Goal: Transaction & Acquisition: Book appointment/travel/reservation

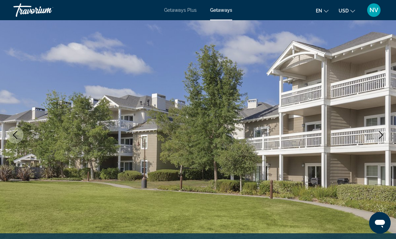
scroll to position [45, 0]
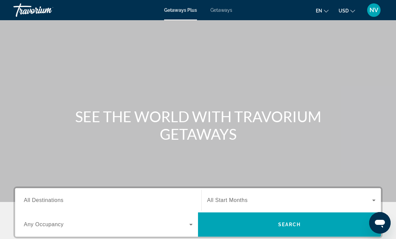
click at [219, 8] on span "Getaways" at bounding box center [222, 9] width 22 height 5
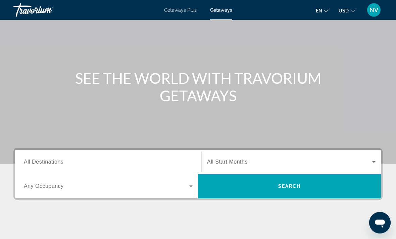
scroll to position [38, 0]
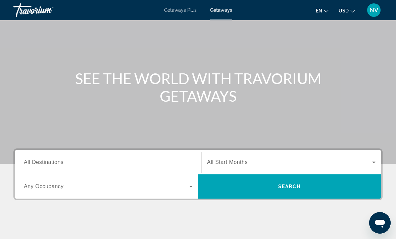
click at [53, 160] on span "All Destinations" at bounding box center [44, 162] width 40 height 6
click at [53, 160] on input "Destination All Destinations" at bounding box center [108, 162] width 169 height 8
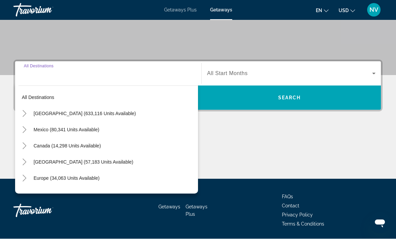
click at [67, 114] on span "[GEOGRAPHIC_DATA] (633,116 units available)" at bounding box center [85, 113] width 102 height 5
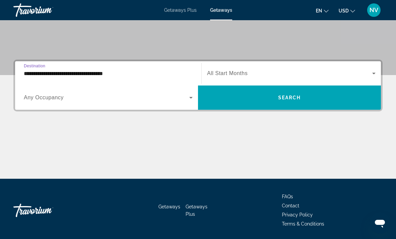
click at [52, 76] on input "**********" at bounding box center [108, 74] width 169 height 8
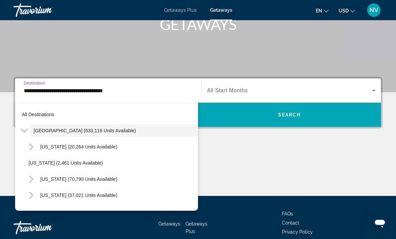
click at [65, 181] on span "Search widget" at bounding box center [117, 179] width 161 height 16
type input "**********"
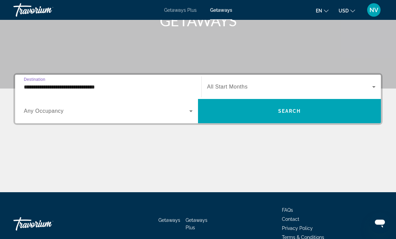
scroll to position [127, 0]
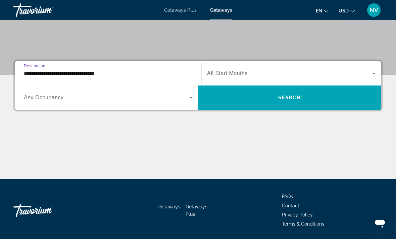
click at [291, 97] on span "Search" at bounding box center [290, 97] width 23 height 5
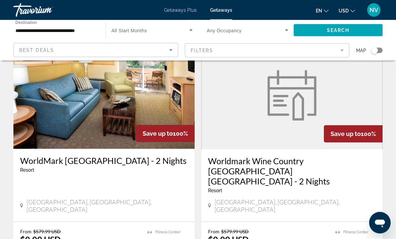
scroll to position [1235, 0]
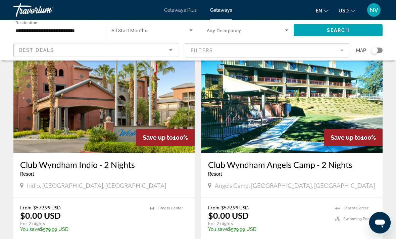
scroll to position [1002, 0]
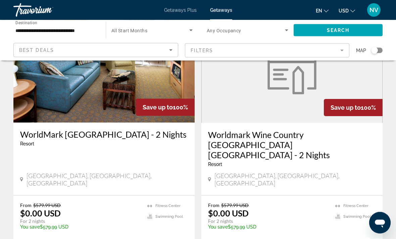
scroll to position [1262, 0]
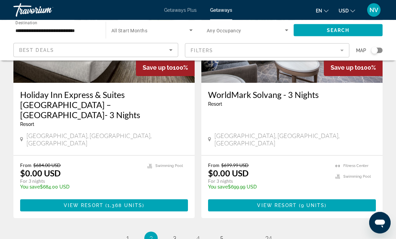
scroll to position [1316, 0]
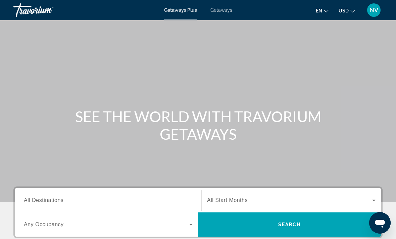
click at [44, 201] on span "All Destinations" at bounding box center [44, 200] width 40 height 6
click at [44, 201] on input "Destination All Destinations" at bounding box center [108, 200] width 169 height 8
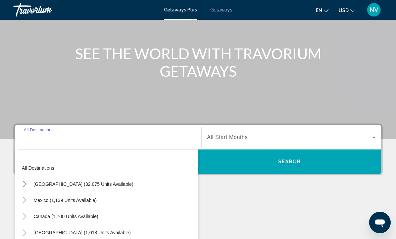
scroll to position [148, 0]
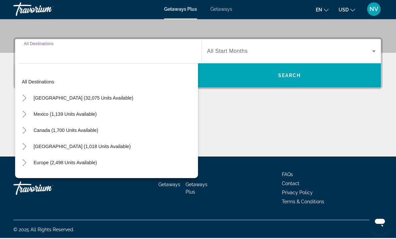
click at [76, 99] on span "[GEOGRAPHIC_DATA] (32,075 units available)" at bounding box center [84, 98] width 100 height 5
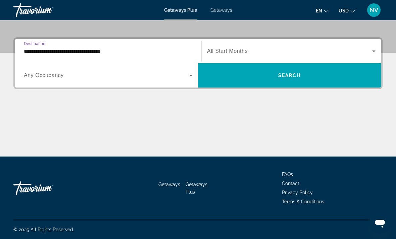
click at [51, 50] on input "**********" at bounding box center [108, 51] width 169 height 8
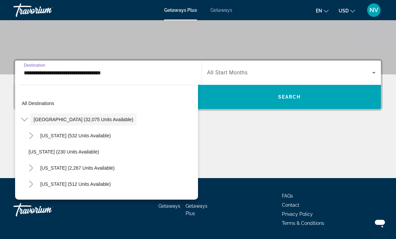
click at [64, 168] on span "California (2,267 units available)" at bounding box center [77, 167] width 75 height 5
type input "**********"
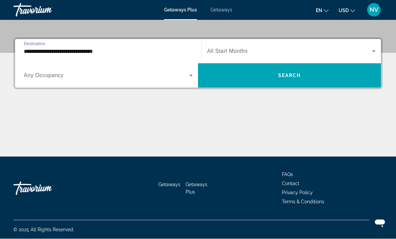
click at [255, 80] on span "Search widget" at bounding box center [289, 76] width 183 height 16
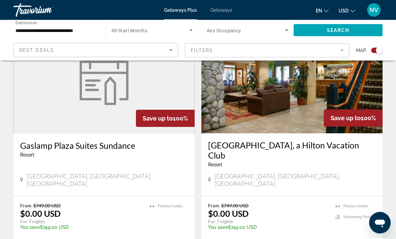
scroll to position [515, 0]
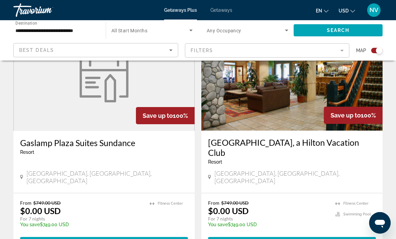
click at [72, 238] on span "View Resort" at bounding box center [90, 242] width 40 height 5
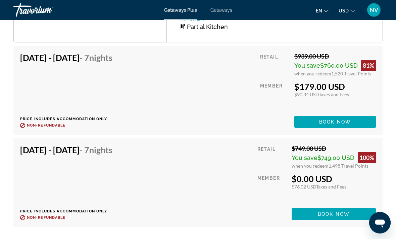
scroll to position [1289, 0]
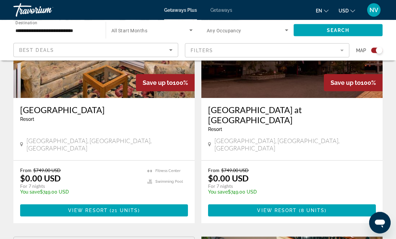
scroll to position [302, 0]
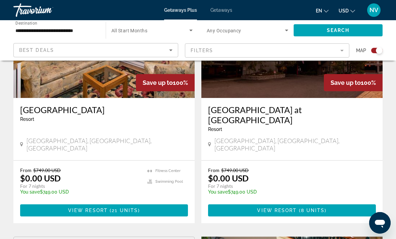
click at [76, 207] on span "View Resort" at bounding box center [88, 209] width 40 height 5
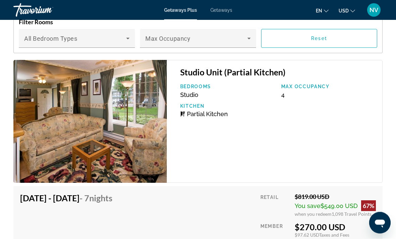
scroll to position [1310, 0]
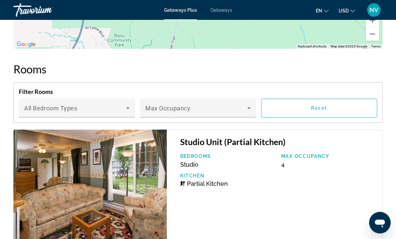
click at [250, 108] on icon "Main content" at bounding box center [249, 108] width 8 height 8
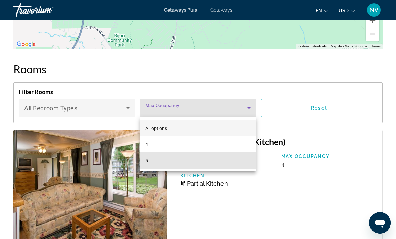
click at [240, 159] on mat-option "5" at bounding box center [198, 160] width 116 height 16
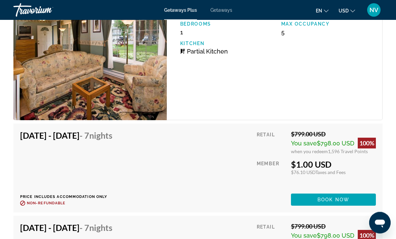
scroll to position [1365, 0]
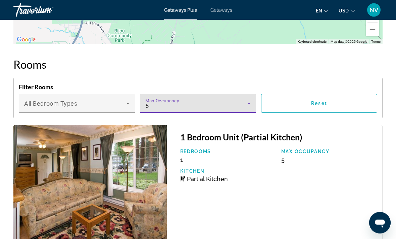
click at [251, 101] on icon "Main content" at bounding box center [249, 103] width 8 height 8
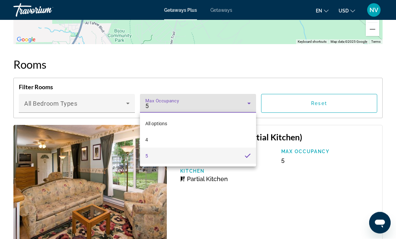
scroll to position [1244, 0]
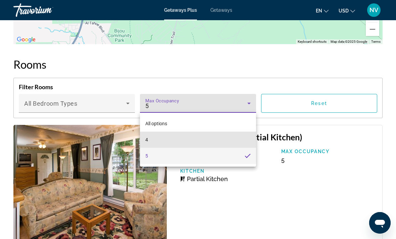
click at [245, 135] on mat-option "4" at bounding box center [198, 139] width 116 height 16
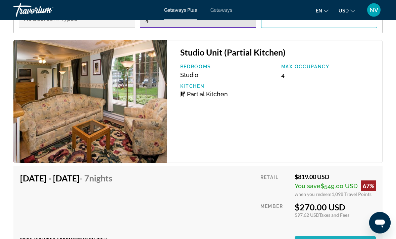
scroll to position [1329, 0]
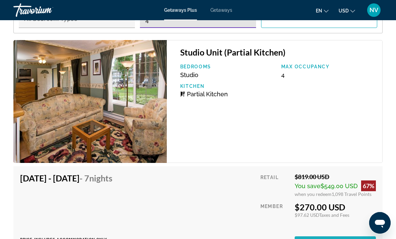
click at [338, 238] on span "Book now" at bounding box center [336, 241] width 32 height 5
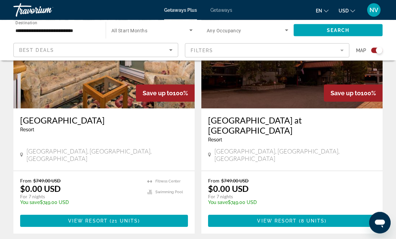
scroll to position [292, 0]
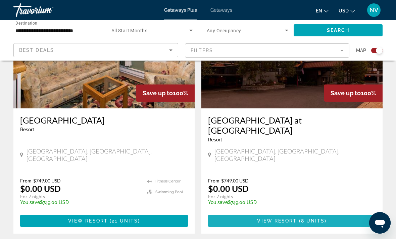
click at [320, 218] on span "8 units" at bounding box center [313, 220] width 24 height 5
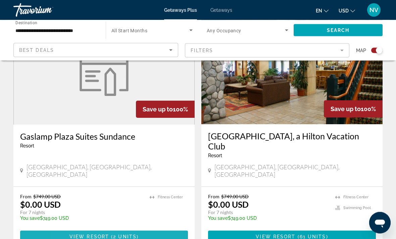
scroll to position [522, 0]
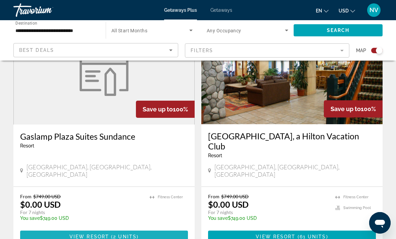
click at [77, 233] on span "View Resort" at bounding box center [90, 235] width 40 height 5
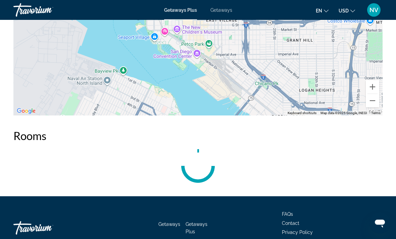
scroll to position [1106, 0]
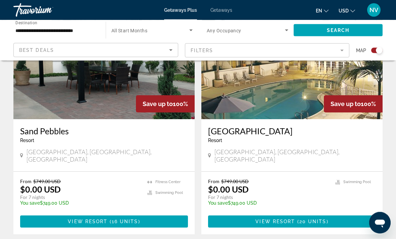
scroll to position [1009, 0]
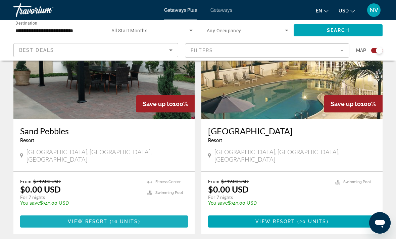
click at [72, 218] on span "View Resort" at bounding box center [88, 220] width 40 height 5
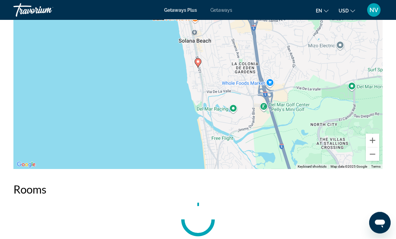
scroll to position [1108, 0]
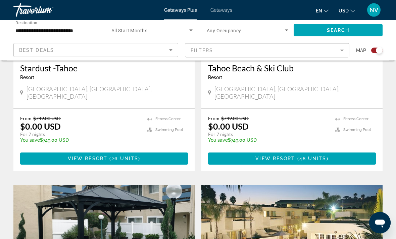
scroll to position [836, 0]
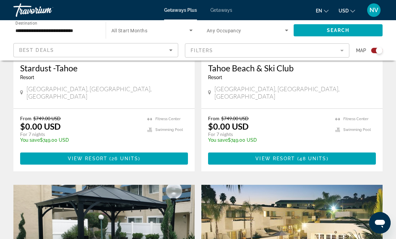
click at [324, 156] on span "48 units" at bounding box center [313, 158] width 27 height 5
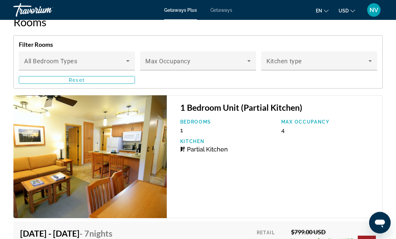
scroll to position [1347, 0]
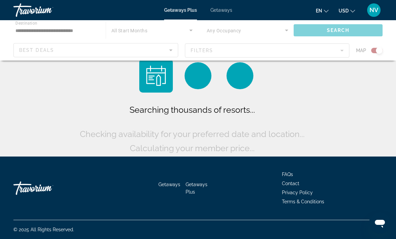
scroll to position [22, 0]
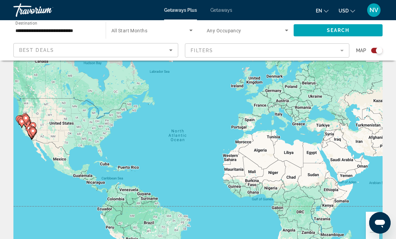
click at [220, 9] on span "Getaways" at bounding box center [222, 9] width 22 height 5
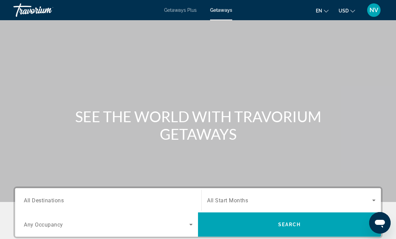
click at [46, 193] on div "Search widget" at bounding box center [108, 199] width 169 height 19
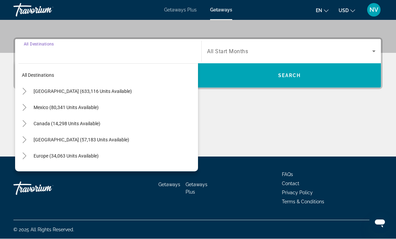
click at [57, 91] on span "[GEOGRAPHIC_DATA] (633,116 units available)" at bounding box center [83, 91] width 98 height 5
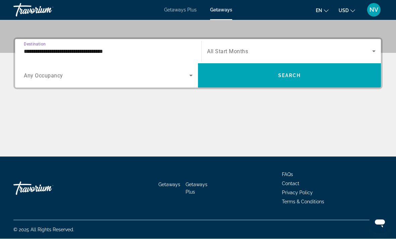
scroll to position [149, 0]
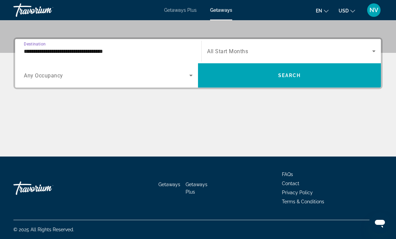
click at [45, 55] on input "**********" at bounding box center [108, 51] width 169 height 8
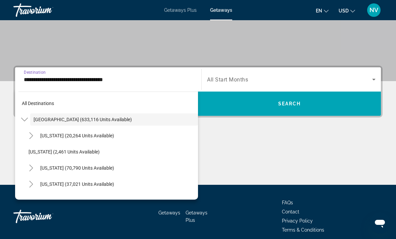
click at [66, 167] on span "[US_STATE] (70,790 units available)" at bounding box center [77, 167] width 74 height 5
type input "**********"
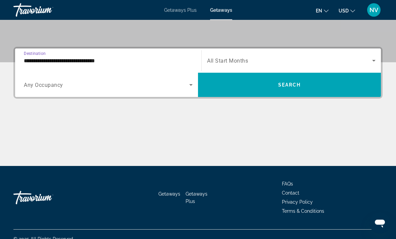
scroll to position [148, 0]
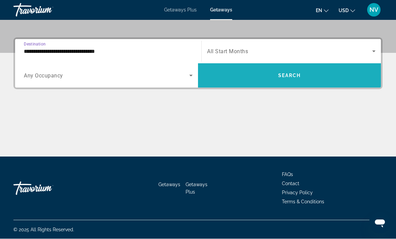
click at [298, 76] on span "Search" at bounding box center [290, 75] width 23 height 5
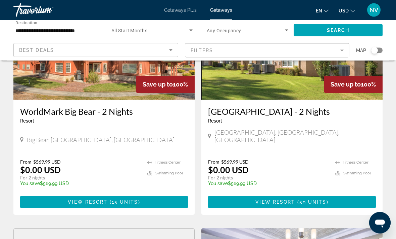
scroll to position [96, 0]
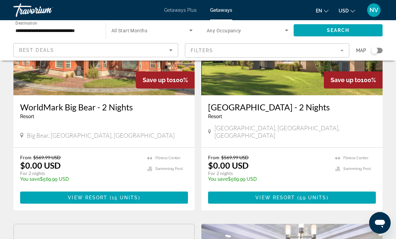
click at [64, 189] on span "Main content" at bounding box center [104, 197] width 168 height 16
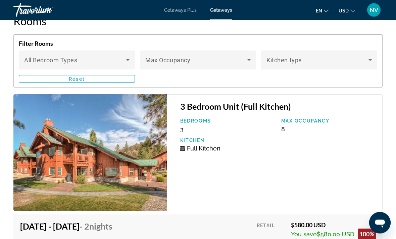
scroll to position [1312, 0]
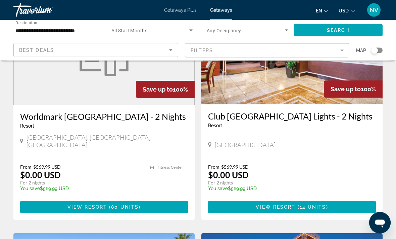
scroll to position [324, 0]
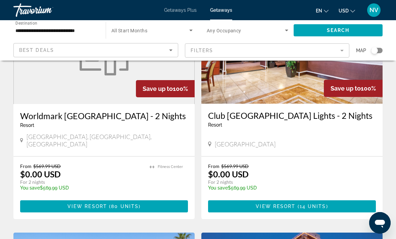
click at [91, 203] on span "View Resort" at bounding box center [88, 205] width 40 height 5
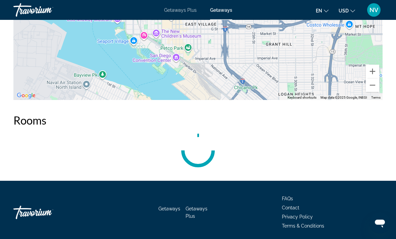
scroll to position [862, 0]
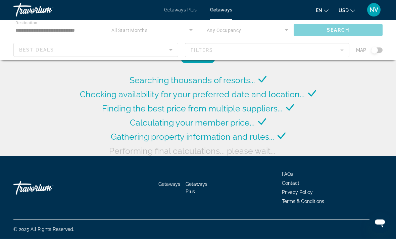
scroll to position [26, 0]
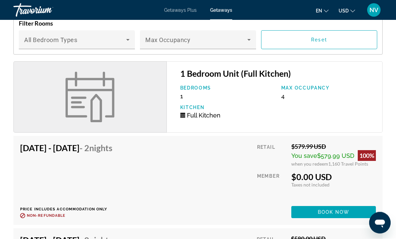
scroll to position [970, 0]
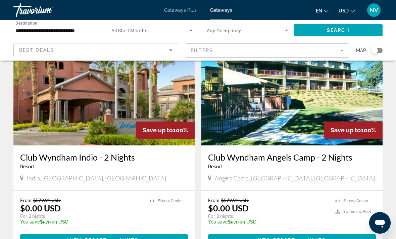
scroll to position [1018, 0]
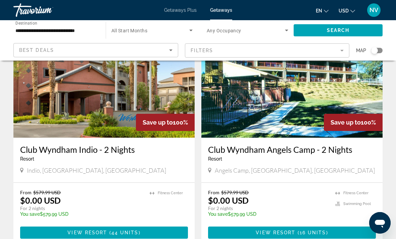
click at [318, 229] on span "16 units" at bounding box center [313, 231] width 27 height 5
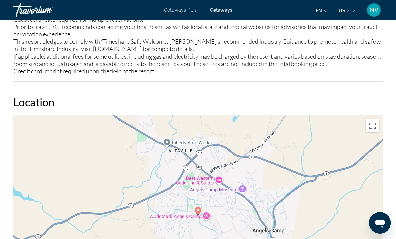
scroll to position [1080, 0]
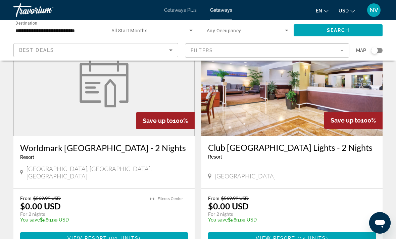
scroll to position [283, 0]
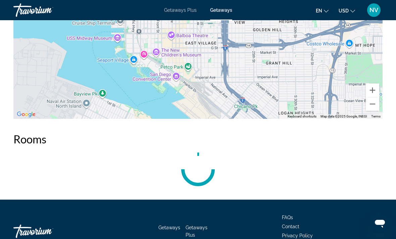
scroll to position [841, 0]
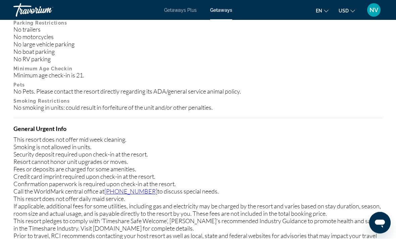
scroll to position [36, 0]
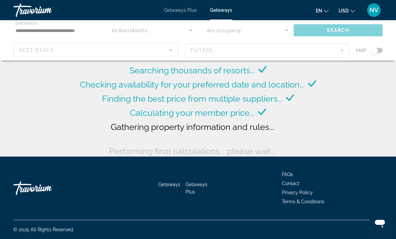
click at [370, 90] on div "Searching thousands of resorts... Checking availability for your preferred date…" at bounding box center [198, 62] width 396 height 196
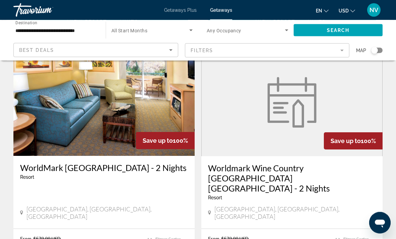
scroll to position [1228, 0]
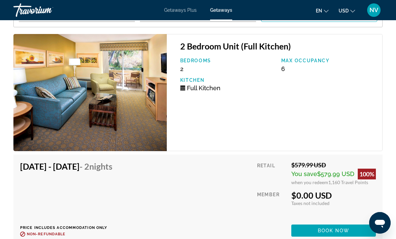
scroll to position [1508, 0]
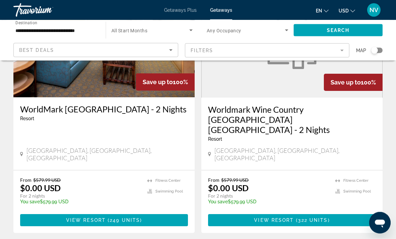
scroll to position [1287, 0]
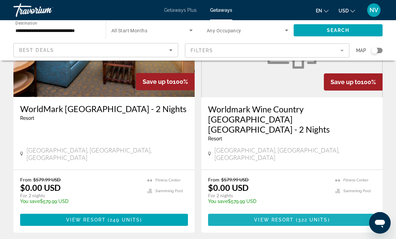
click at [313, 217] on span "322 units" at bounding box center [313, 219] width 30 height 5
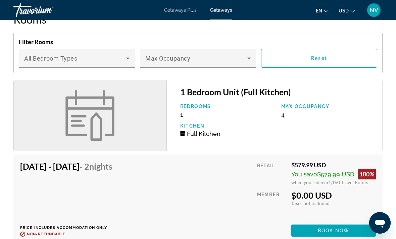
scroll to position [951, 0]
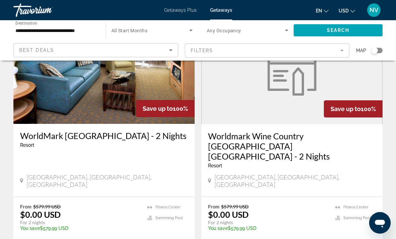
scroll to position [1259, 0]
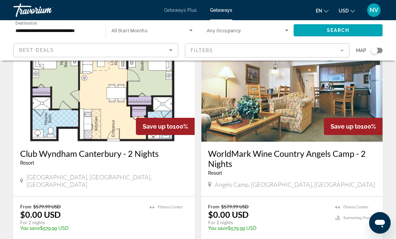
scroll to position [53, 0]
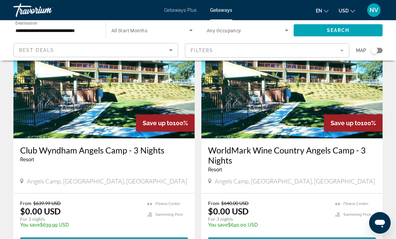
scroll to position [785, 0]
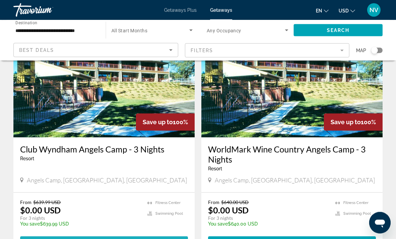
click at [51, 234] on span "Main content" at bounding box center [104, 242] width 168 height 16
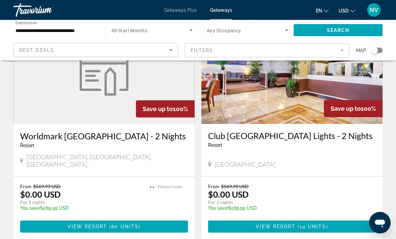
scroll to position [304, 0]
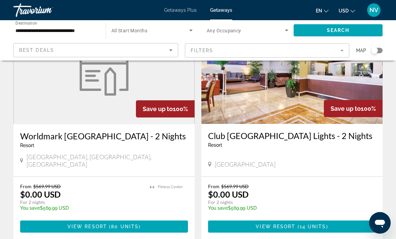
click at [337, 218] on span "Main content" at bounding box center [292, 226] width 168 height 16
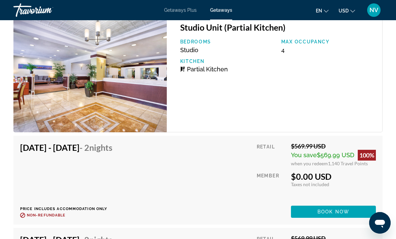
scroll to position [1339, 0]
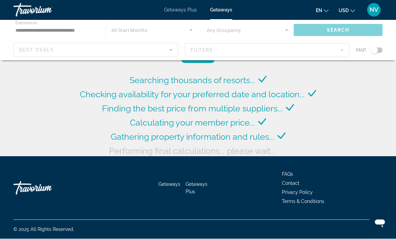
scroll to position [26, 0]
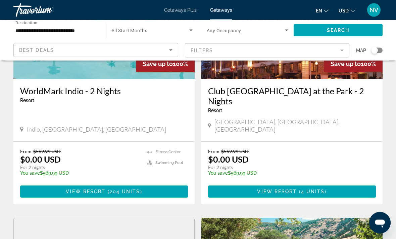
click at [346, 183] on span "Main content" at bounding box center [292, 191] width 168 height 16
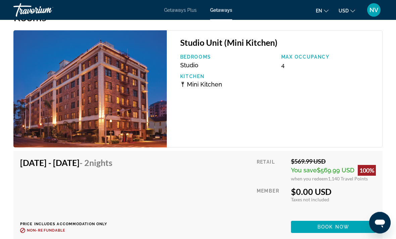
scroll to position [1265, 0]
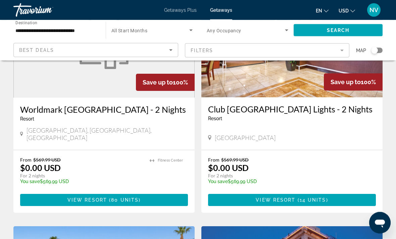
scroll to position [331, 0]
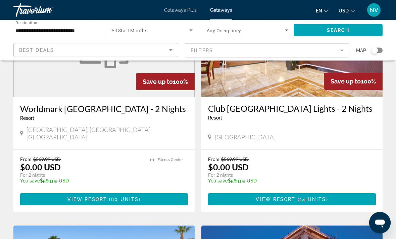
click at [162, 191] on span "Main content" at bounding box center [104, 199] width 168 height 16
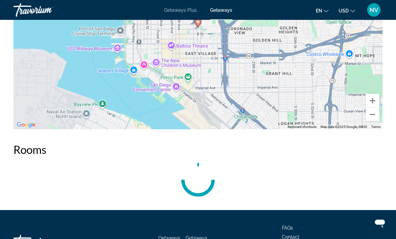
scroll to position [831, 0]
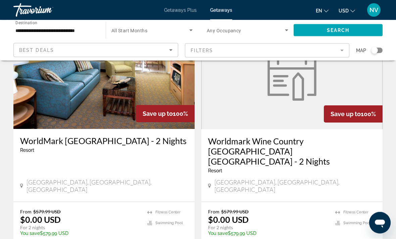
scroll to position [1255, 0]
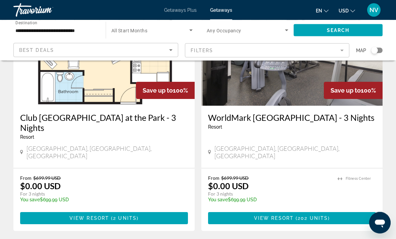
scroll to position [322, 0]
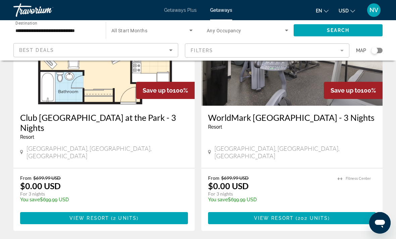
click at [162, 210] on span "Main content" at bounding box center [104, 218] width 168 height 16
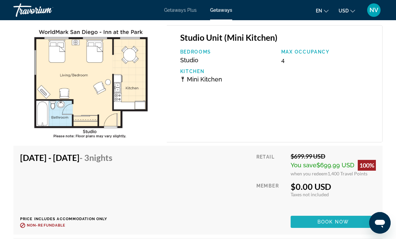
scroll to position [1270, 0]
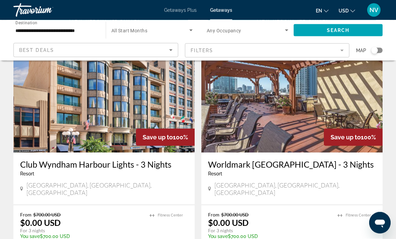
scroll to position [767, 0]
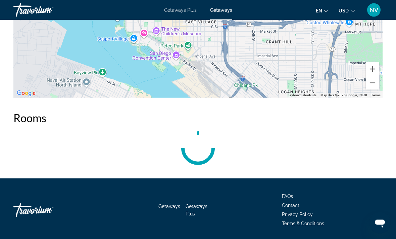
scroll to position [1335, 0]
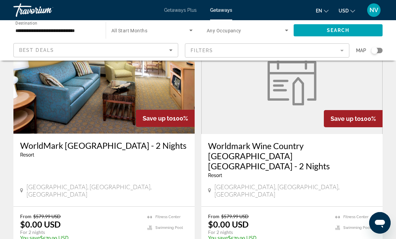
scroll to position [1324, 0]
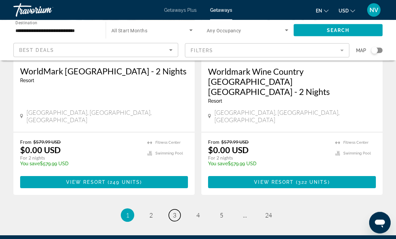
click at [175, 209] on link "page 3" at bounding box center [175, 215] width 12 height 12
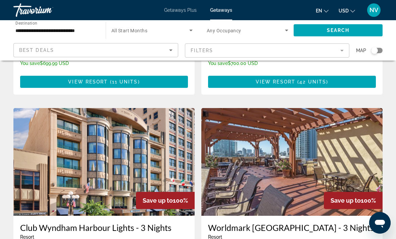
scroll to position [731, 0]
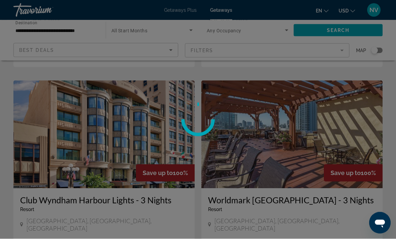
scroll to position [731, 0]
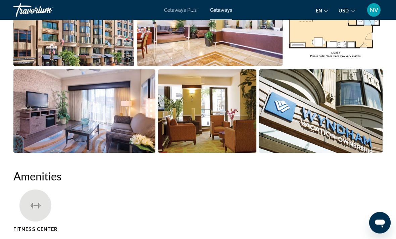
scroll to position [36, 0]
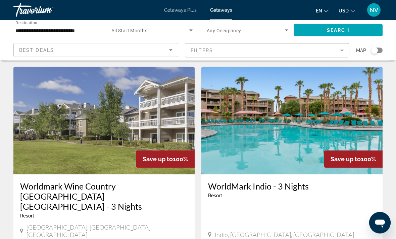
scroll to position [981, 0]
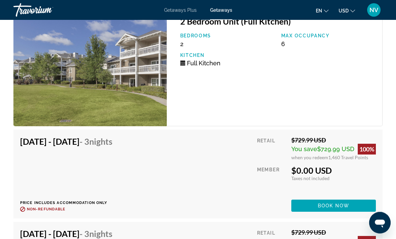
scroll to position [1498, 0]
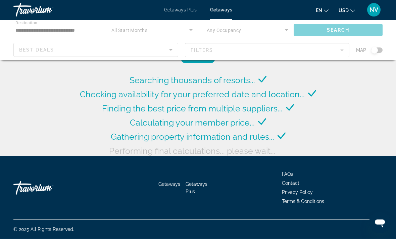
scroll to position [26, 0]
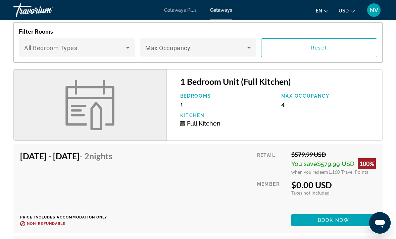
scroll to position [957, 0]
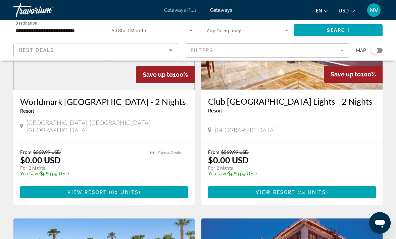
scroll to position [337, 0]
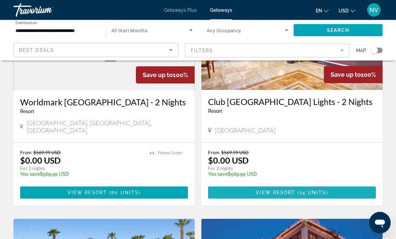
click at [324, 184] on span "Main content" at bounding box center [292, 192] width 168 height 16
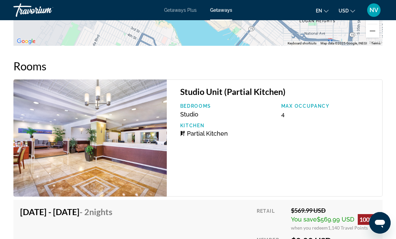
scroll to position [1284, 0]
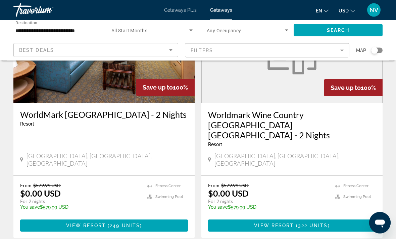
scroll to position [1284, 0]
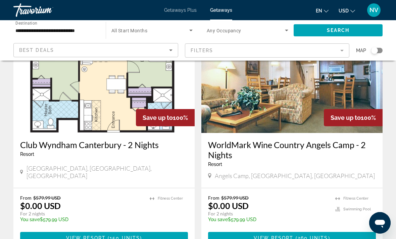
scroll to position [57, 0]
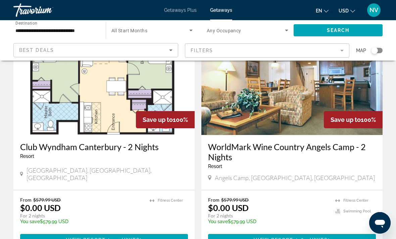
click at [315, 238] on span "260 units" at bounding box center [313, 239] width 31 height 5
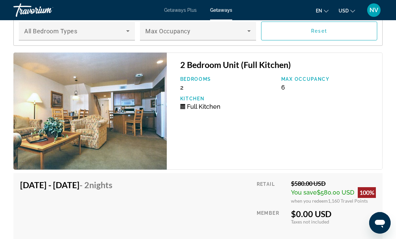
scroll to position [1468, 0]
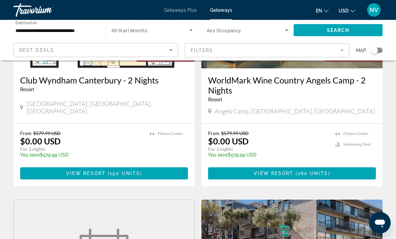
scroll to position [126, 0]
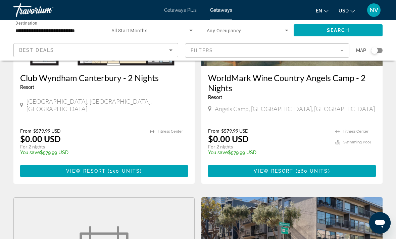
click at [139, 171] on span "( 150 units )" at bounding box center [124, 170] width 36 height 5
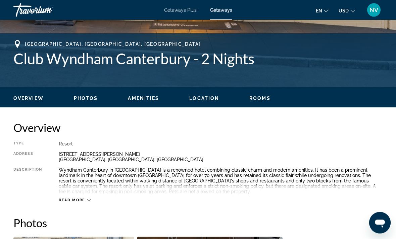
scroll to position [252, 0]
click at [74, 200] on span "Read more" at bounding box center [72, 200] width 27 height 4
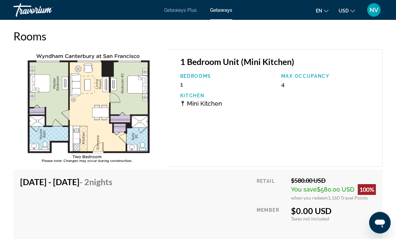
scroll to position [1354, 0]
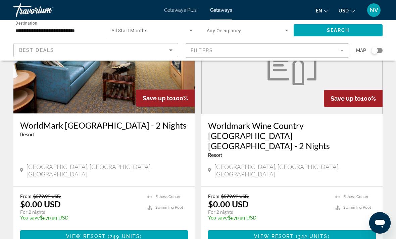
scroll to position [1274, 0]
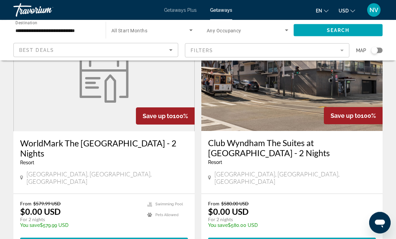
scroll to position [299, 0]
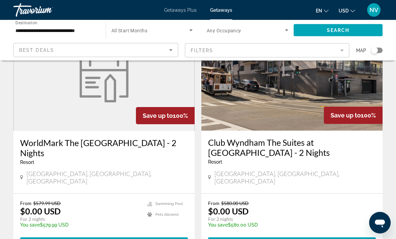
click at [311, 238] on span "2 units" at bounding box center [313, 243] width 24 height 5
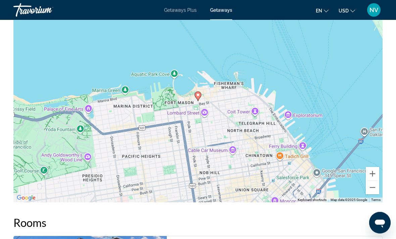
scroll to position [1004, 0]
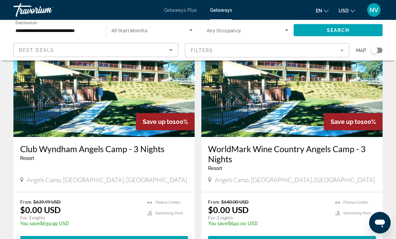
scroll to position [786, 0]
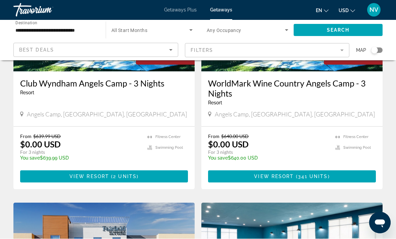
click at [91, 174] on span "View Resort" at bounding box center [90, 176] width 40 height 5
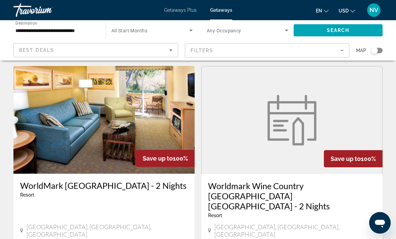
scroll to position [1324, 0]
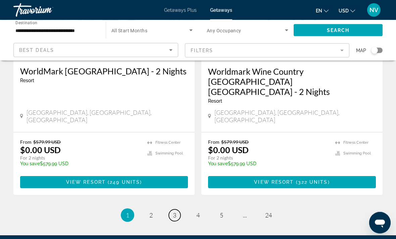
click at [175, 209] on link "page 3" at bounding box center [175, 215] width 12 height 12
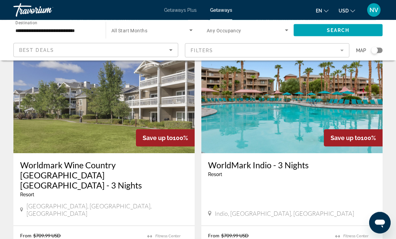
scroll to position [1002, 0]
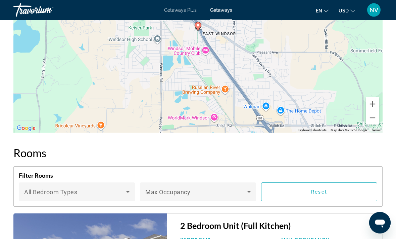
scroll to position [1297, 0]
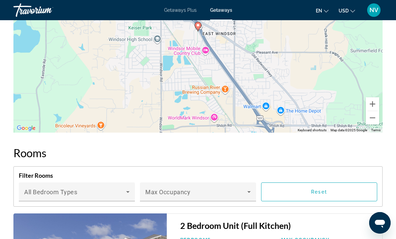
click at [249, 187] on icon "Main content" at bounding box center [249, 191] width 8 height 8
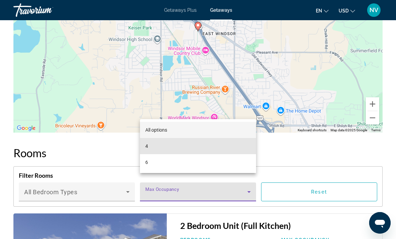
click at [241, 154] on mat-option "4" at bounding box center [198, 146] width 116 height 16
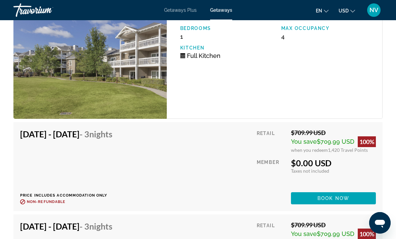
scroll to position [1508, 0]
